Goal: Navigation & Orientation: Find specific page/section

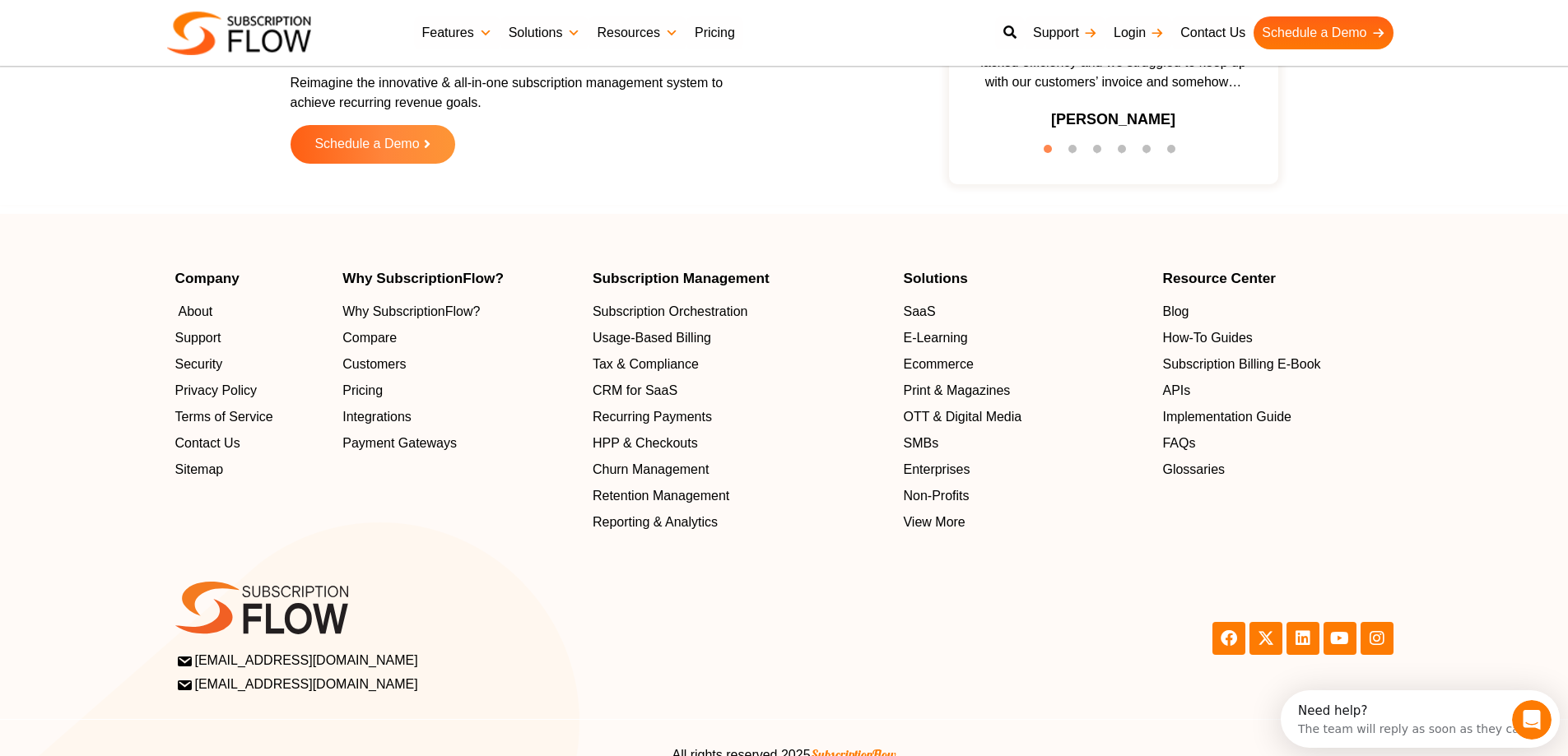
click at [186, 306] on span "About" at bounding box center [196, 312] width 35 height 20
